Goal: Communication & Community: Ask a question

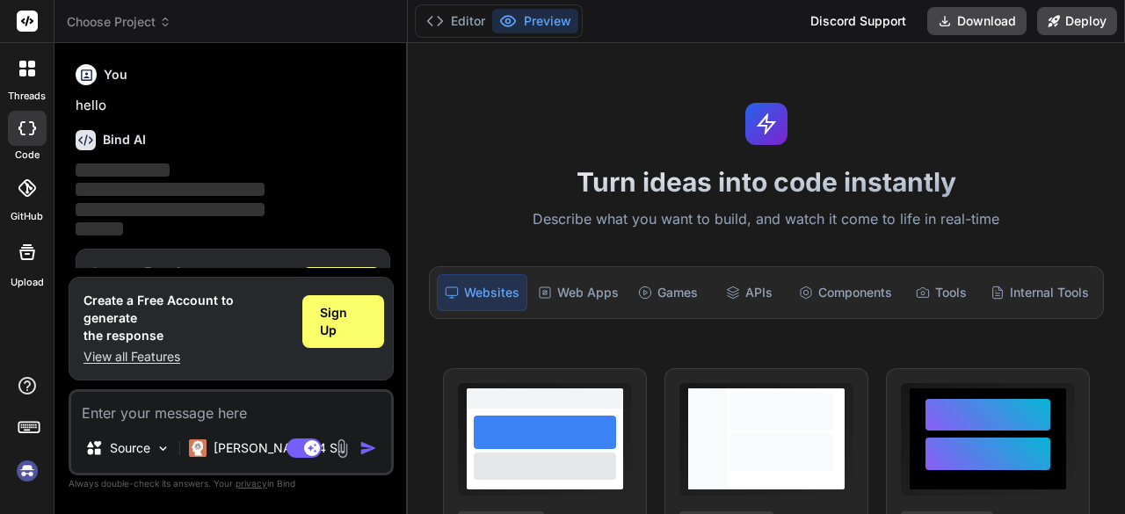
scroll to position [58, 0]
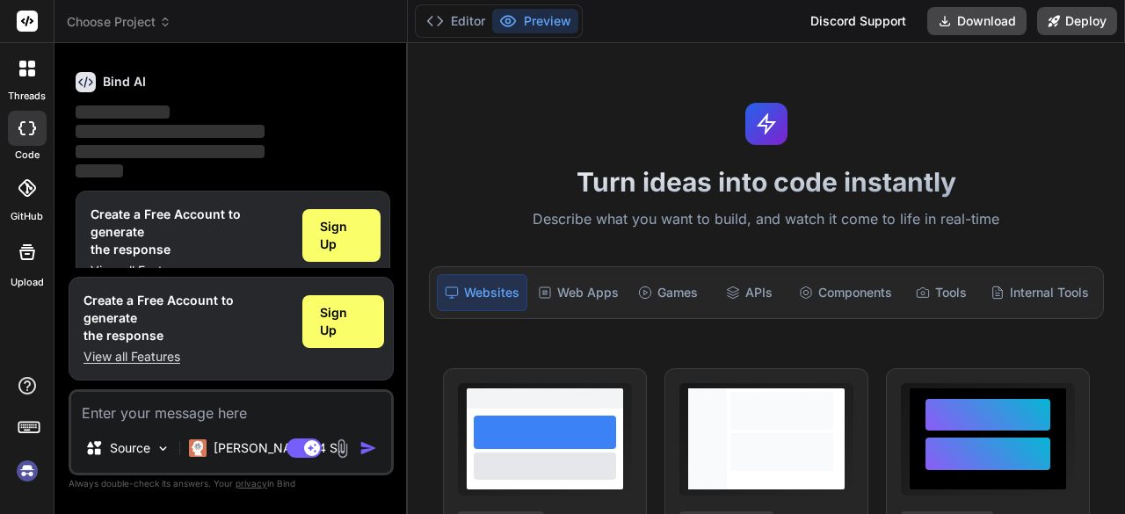
type textarea "x"
click at [18, 477] on img at bounding box center [27, 471] width 30 height 30
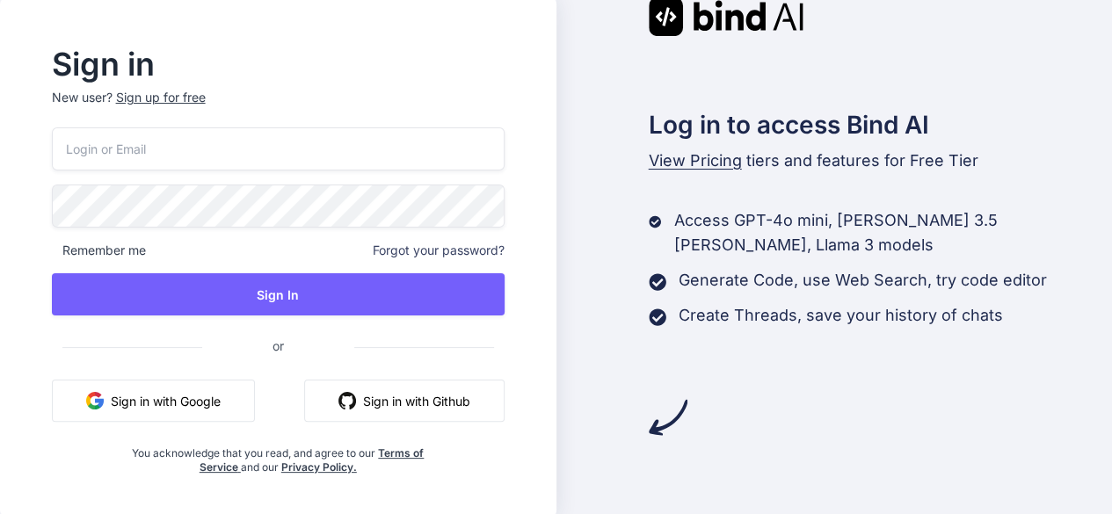
click at [167, 391] on button "Sign in with Google" at bounding box center [153, 401] width 203 height 42
click at [157, 402] on button "Sign in with Google" at bounding box center [153, 401] width 203 height 42
click at [193, 404] on button "Sign in with Google" at bounding box center [153, 401] width 203 height 42
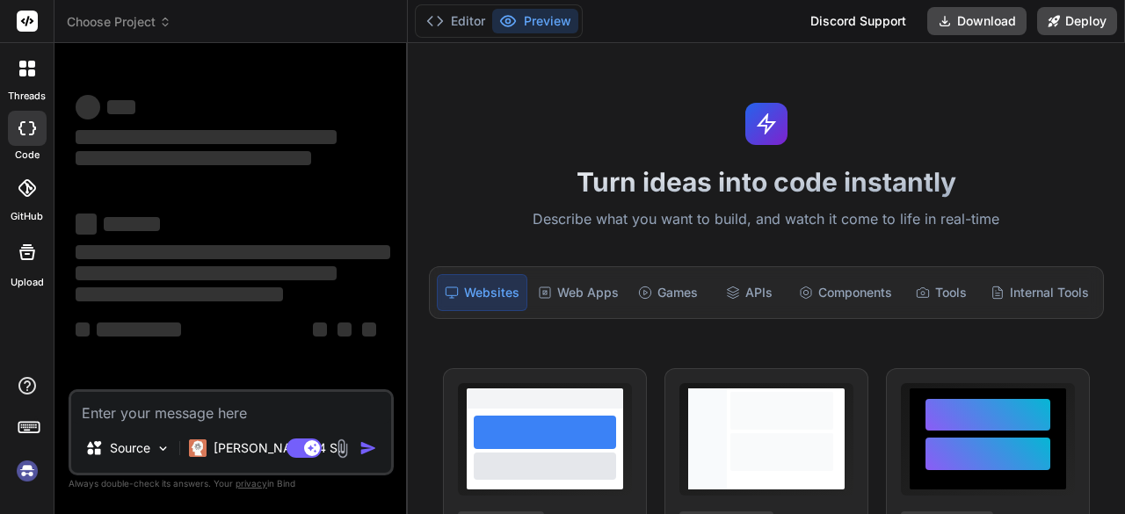
click at [28, 471] on img at bounding box center [27, 471] width 30 height 30
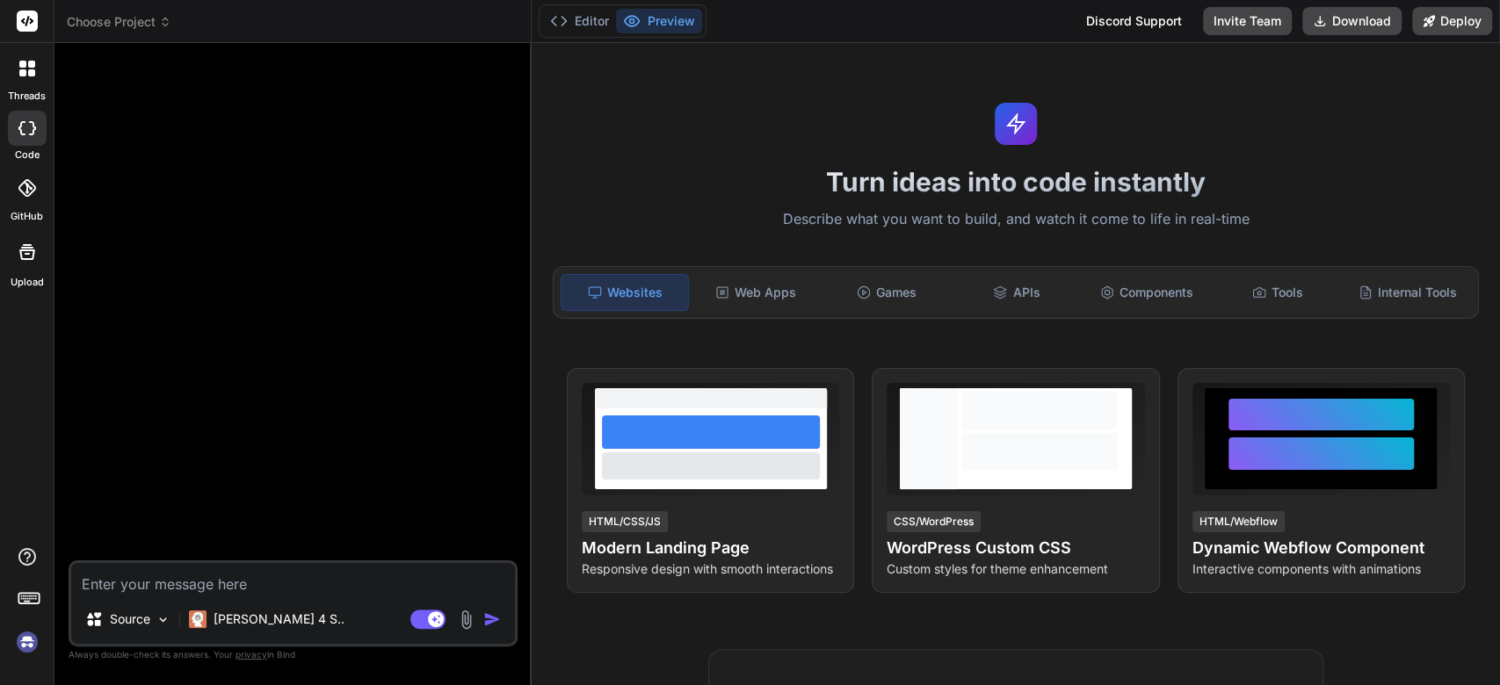
type textarea "x"
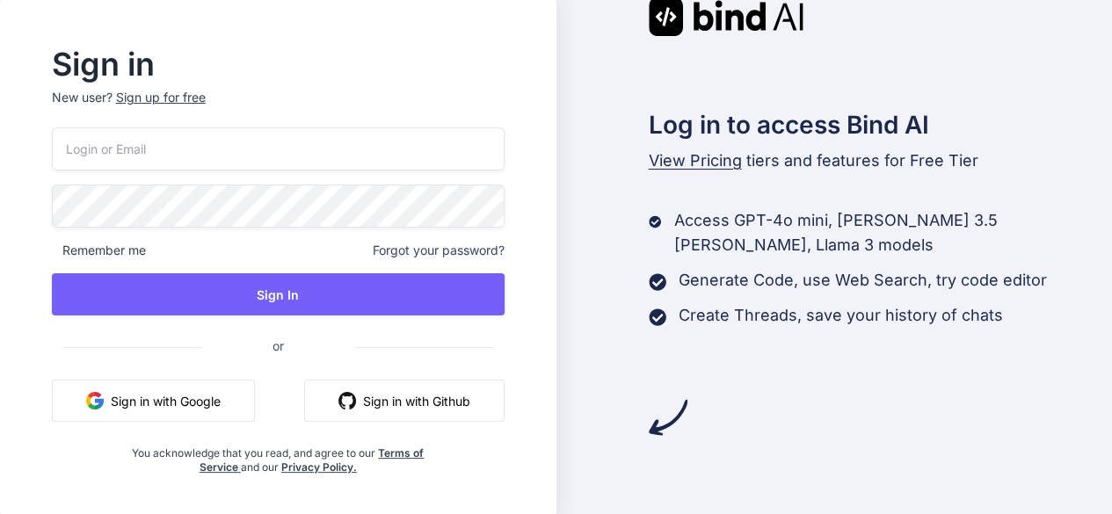
click at [203, 412] on button "Sign in with Google" at bounding box center [153, 401] width 203 height 42
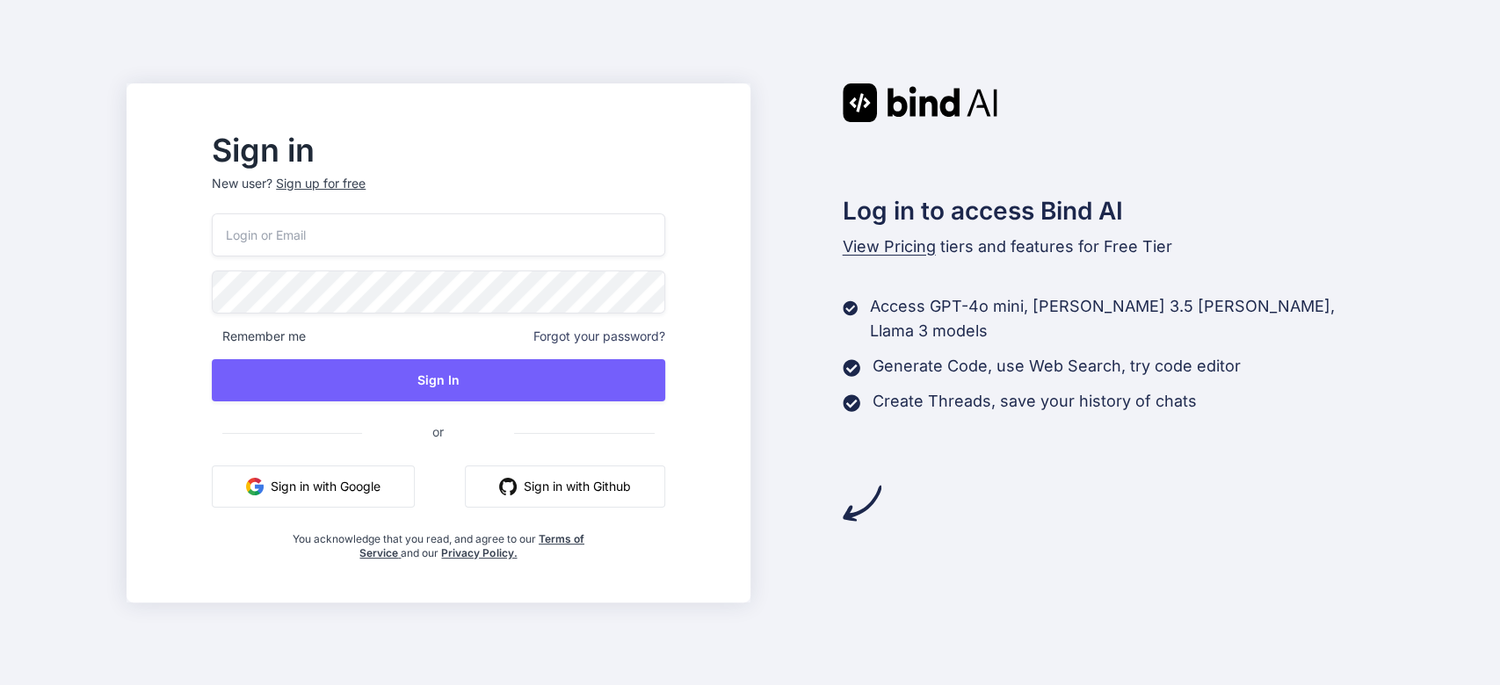
click at [314, 480] on button "Sign in with Google" at bounding box center [313, 487] width 203 height 42
